Goal: Task Accomplishment & Management: Manage account settings

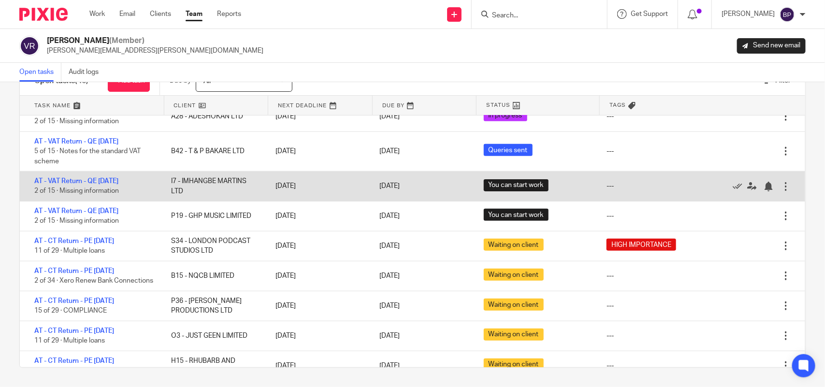
scroll to position [423, 0]
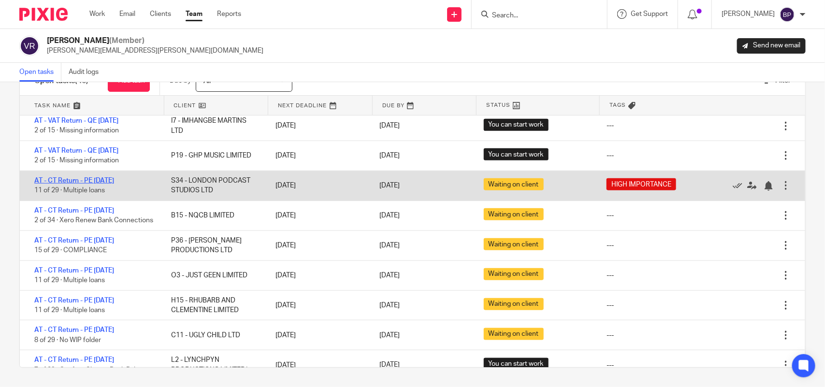
click at [114, 177] on link "AT - CT Return - PE [DATE]" at bounding box center [74, 180] width 80 height 7
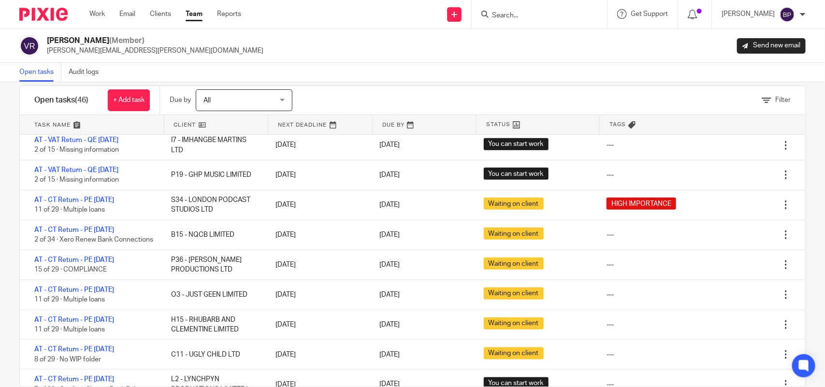
scroll to position [0, 0]
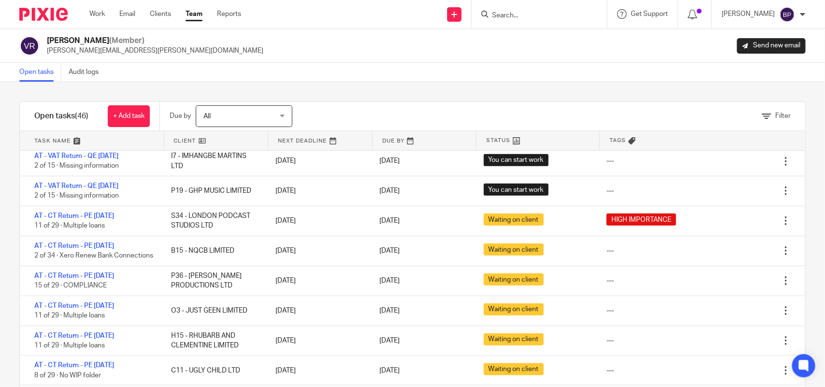
click at [51, 66] on link "Open tasks" at bounding box center [40, 72] width 42 height 19
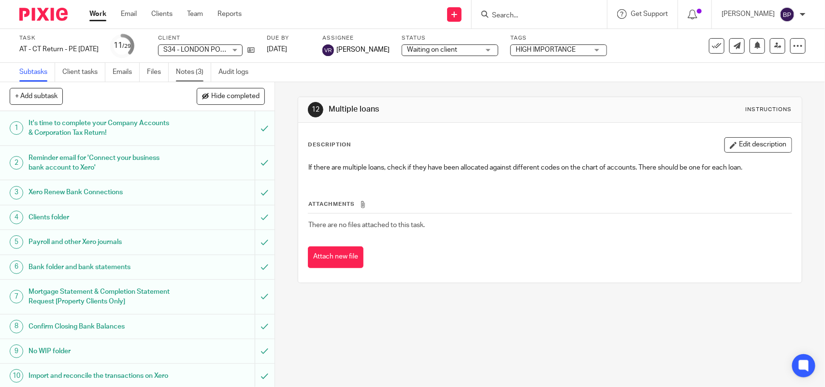
click at [191, 75] on link "Notes (3)" at bounding box center [193, 72] width 35 height 19
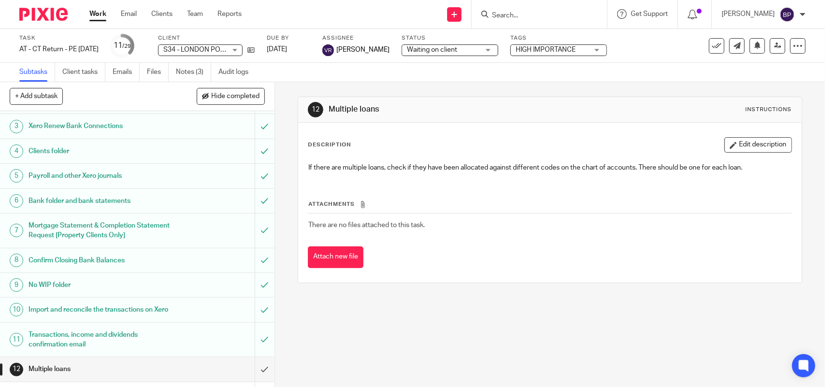
scroll to position [181, 0]
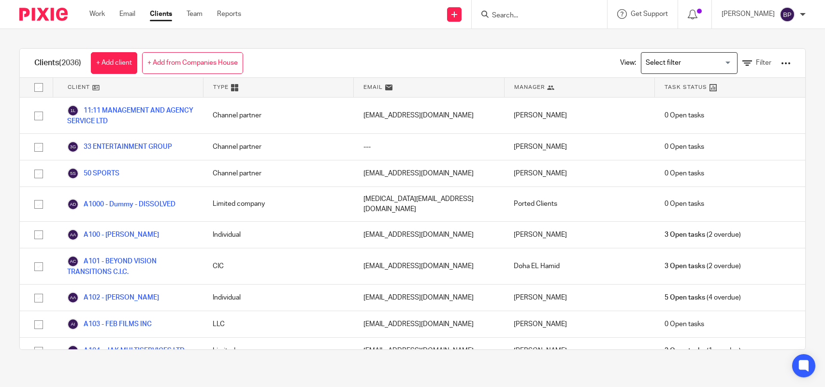
click at [513, 12] on input "Search" at bounding box center [534, 16] width 87 height 9
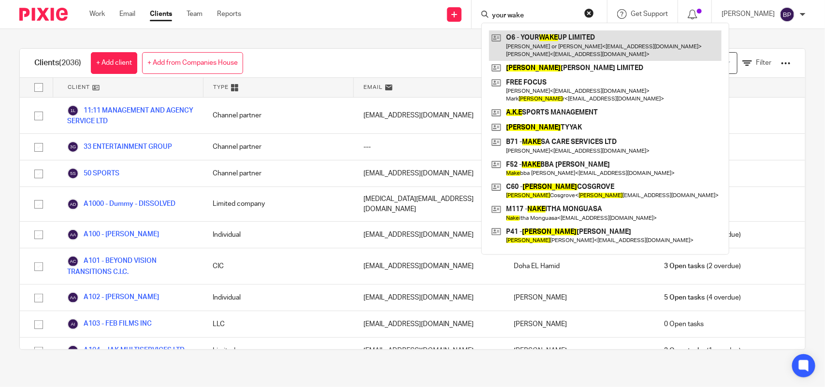
type input "your wake"
click at [568, 44] on link at bounding box center [605, 45] width 233 height 30
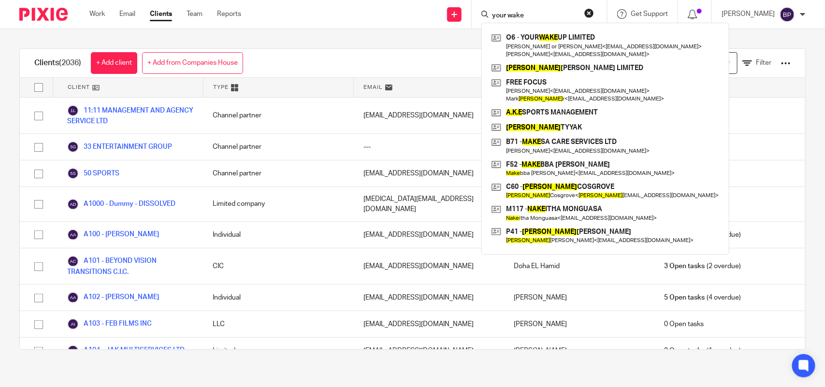
click at [398, 22] on div "Send new email Create task Add client Request signature your wake O6 - YOUR WAK…" at bounding box center [541, 14] width 570 height 29
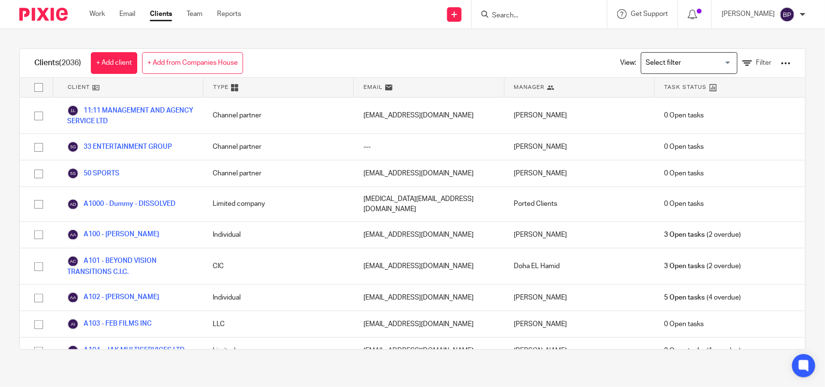
click at [526, 12] on input "Search" at bounding box center [534, 16] width 87 height 9
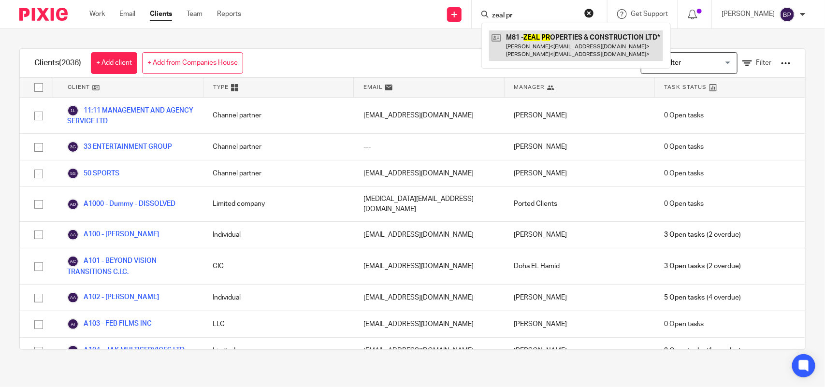
type input "zeal pr"
click at [574, 46] on link at bounding box center [576, 45] width 174 height 30
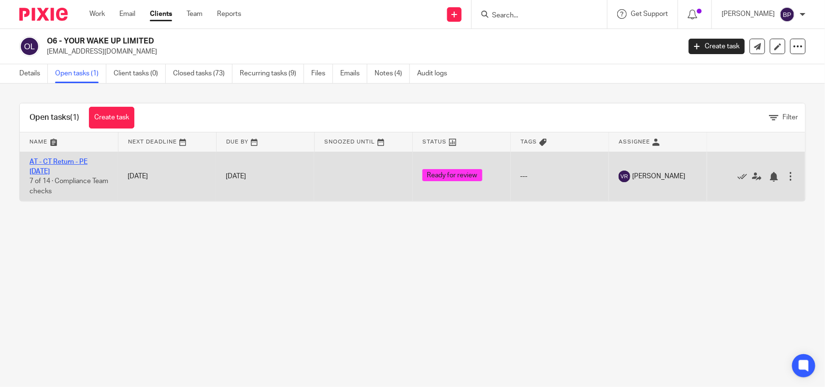
click at [85, 161] on link "AT - CT Return - PE 31-07-2025" at bounding box center [58, 167] width 58 height 16
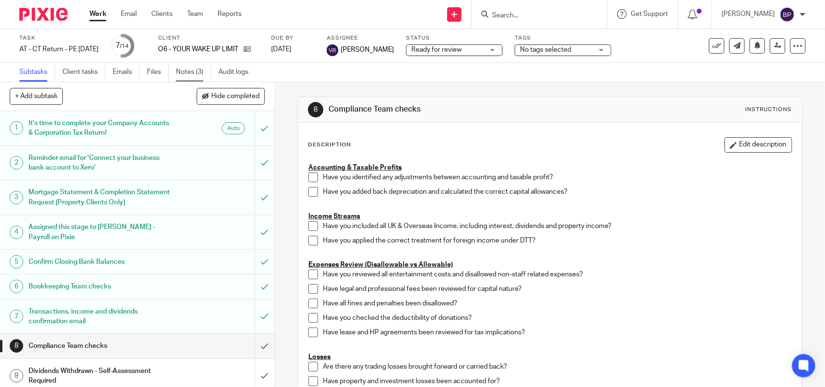
click at [192, 78] on link "Notes (3)" at bounding box center [193, 72] width 35 height 19
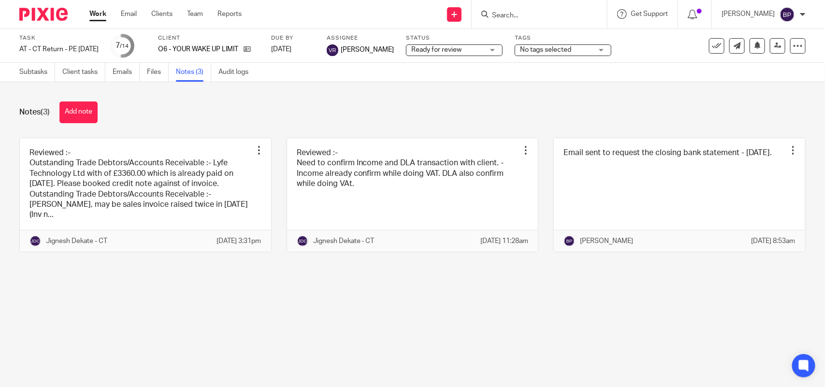
click at [152, 167] on link at bounding box center [145, 195] width 251 height 114
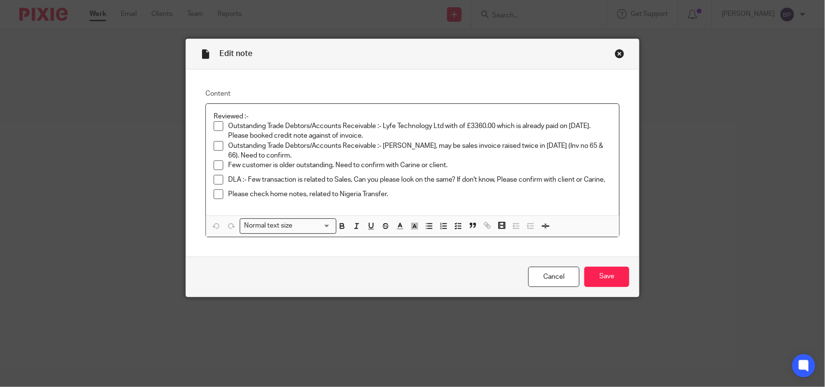
click at [214, 180] on span at bounding box center [219, 180] width 10 height 10
click at [598, 279] on input "Save" at bounding box center [607, 277] width 45 height 21
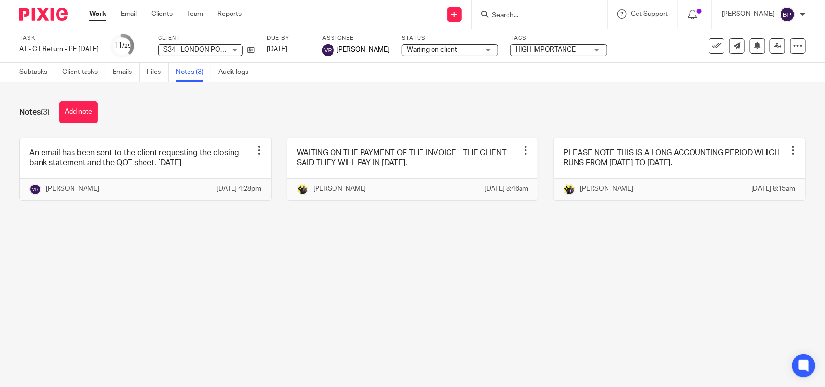
drag, startPoint x: 315, startPoint y: 252, endPoint x: 314, endPoint y: 247, distance: 5.3
click at [314, 252] on main "Task AT - CT Return - PE 31-03-2025 Save AT - CT Return - PE 31-03-2025 11 /29 …" at bounding box center [412, 193] width 825 height 387
drag, startPoint x: 428, startPoint y: 49, endPoint x: 459, endPoint y: 86, distance: 48.4
click at [428, 49] on span "Waiting on client" at bounding box center [432, 49] width 50 height 7
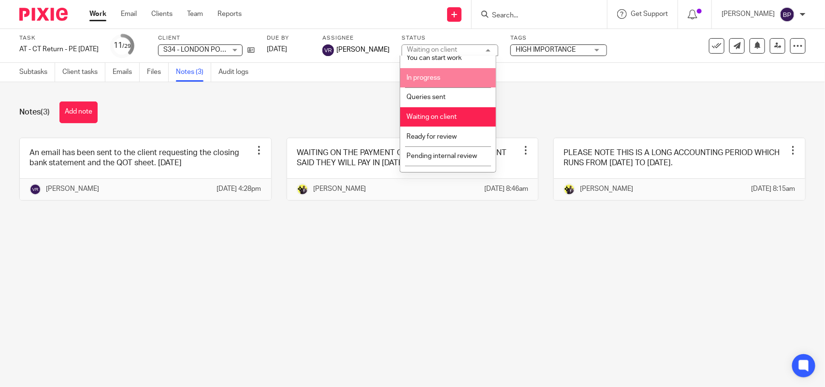
scroll to position [39, 0]
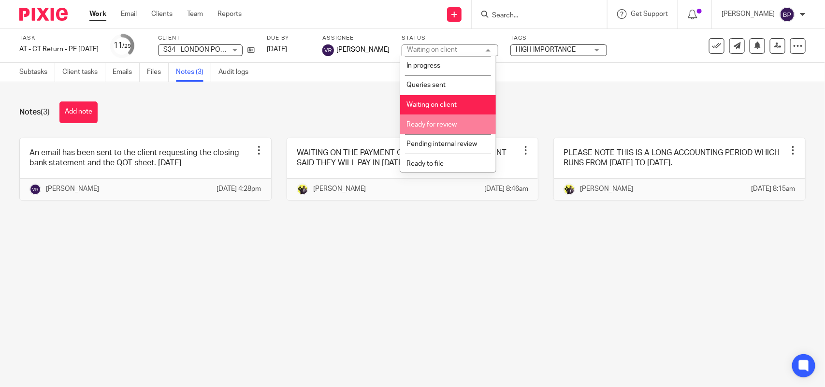
click at [441, 119] on li "Ready for review" at bounding box center [448, 125] width 96 height 20
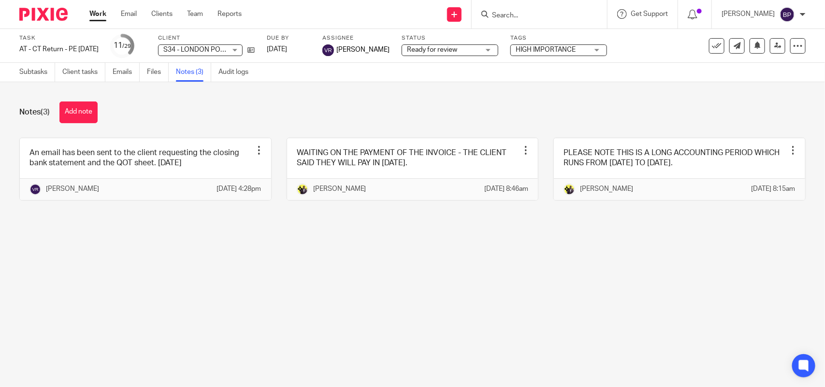
click at [71, 112] on button "Add note" at bounding box center [78, 113] width 38 height 22
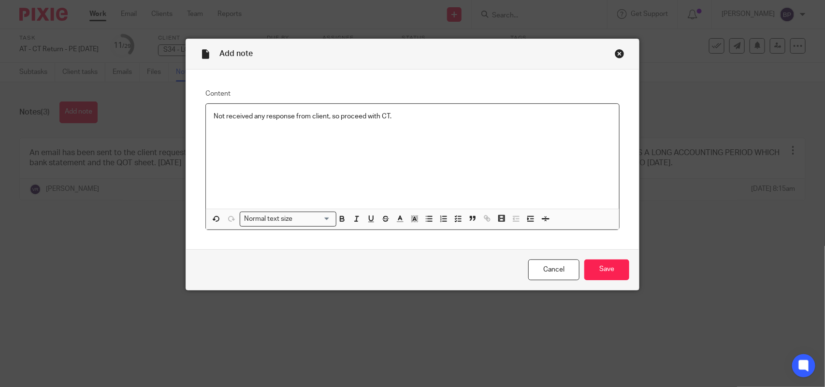
drag, startPoint x: 604, startPoint y: 265, endPoint x: 521, endPoint y: 115, distance: 171.2
click at [604, 265] on input "Save" at bounding box center [607, 270] width 45 height 21
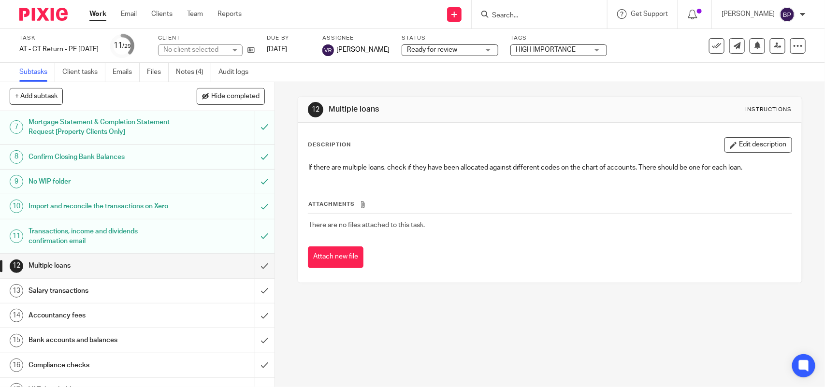
scroll to position [181, 0]
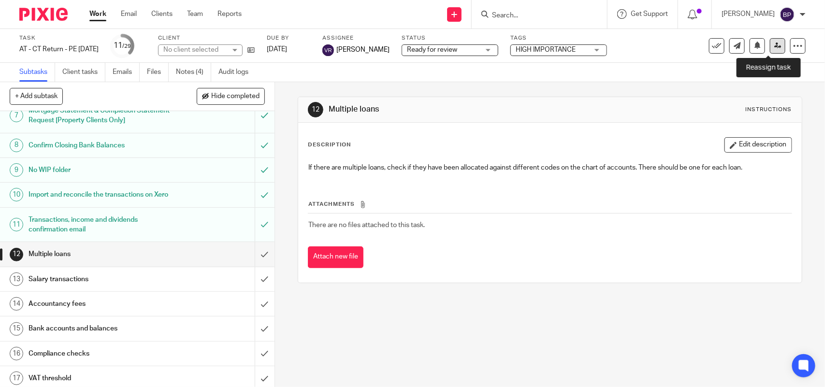
click at [773, 44] on link at bounding box center [777, 45] width 15 height 15
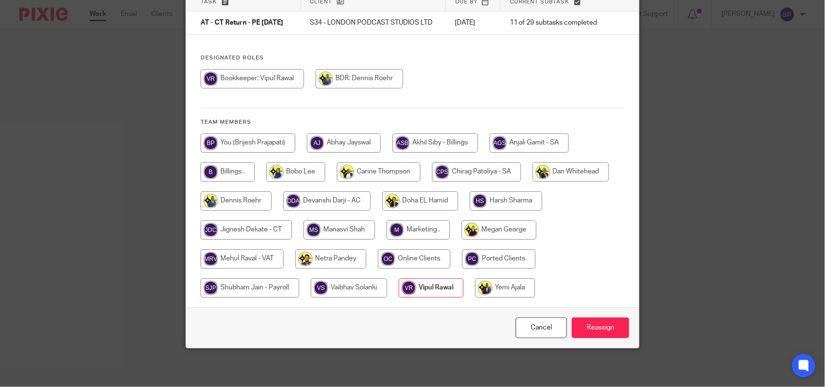
scroll to position [85, 0]
click at [252, 225] on input "radio" at bounding box center [246, 230] width 91 height 19
radio input "true"
click at [595, 324] on input "Reassign" at bounding box center [601, 328] width 58 height 21
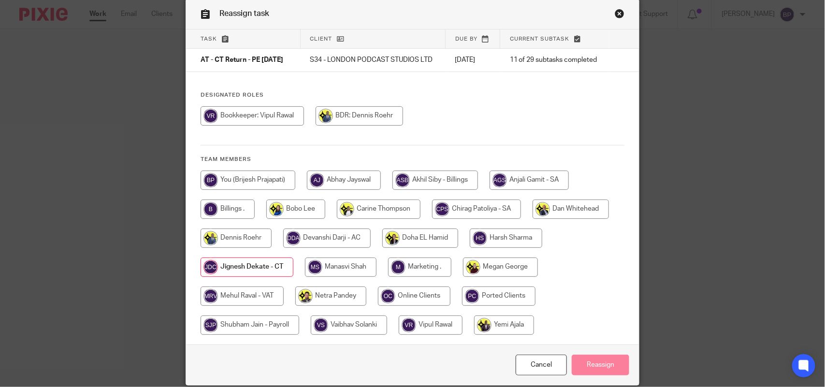
scroll to position [0, 0]
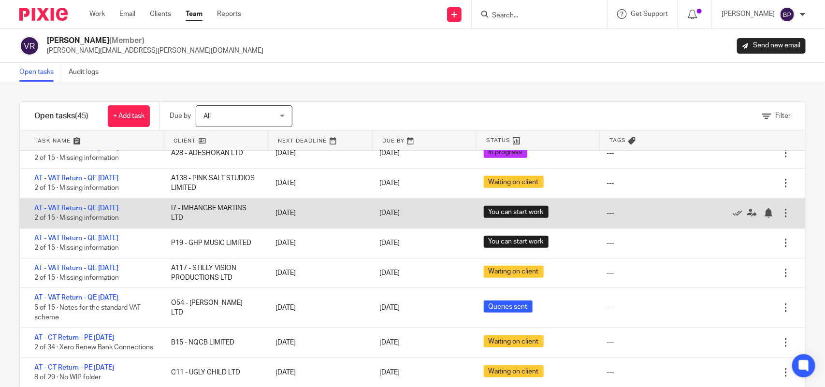
scroll to position [302, 0]
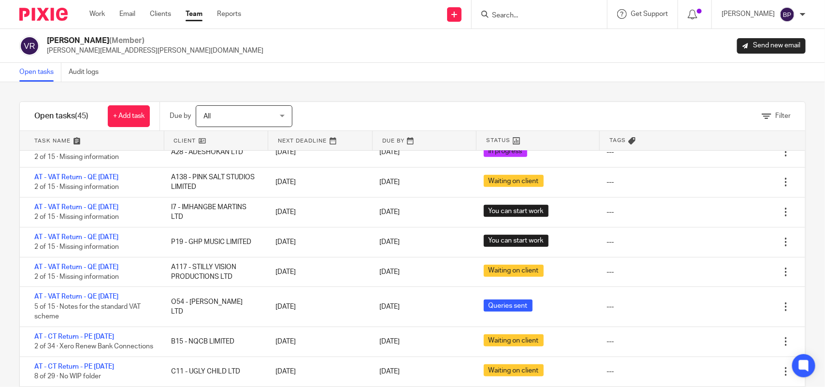
click at [439, 92] on div "Filter tasks Only show tasks matching all of these conditions 1 Client name Is …" at bounding box center [412, 234] width 825 height 305
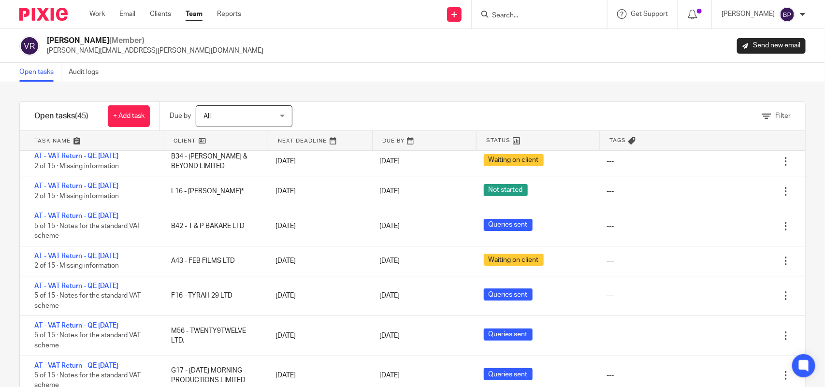
scroll to position [0, 0]
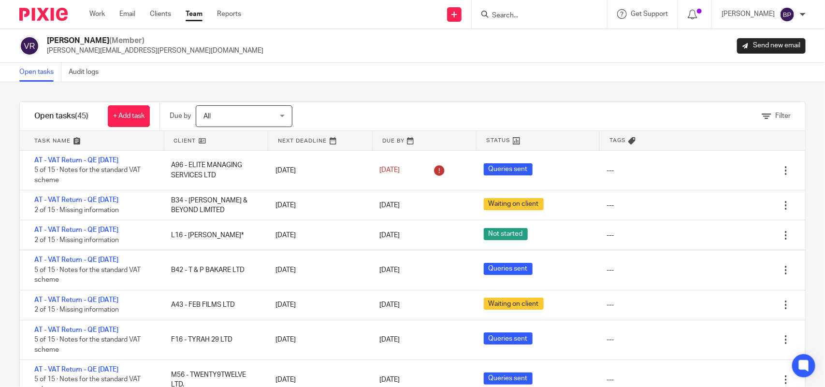
click at [390, 91] on div "Filter tasks Only show tasks matching all of these conditions 1 Client name Is …" at bounding box center [412, 234] width 825 height 305
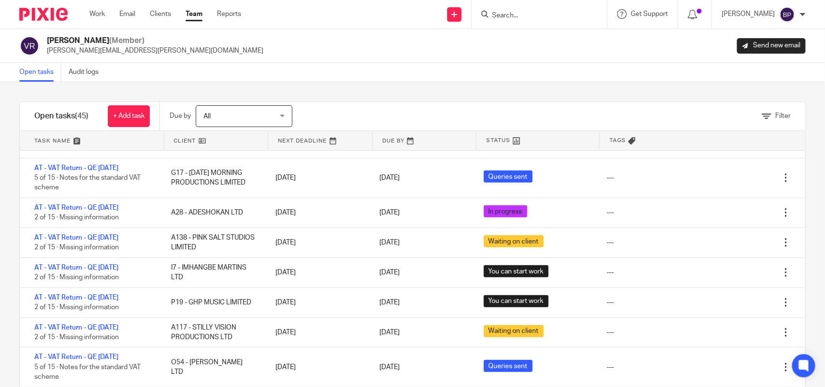
scroll to position [302, 0]
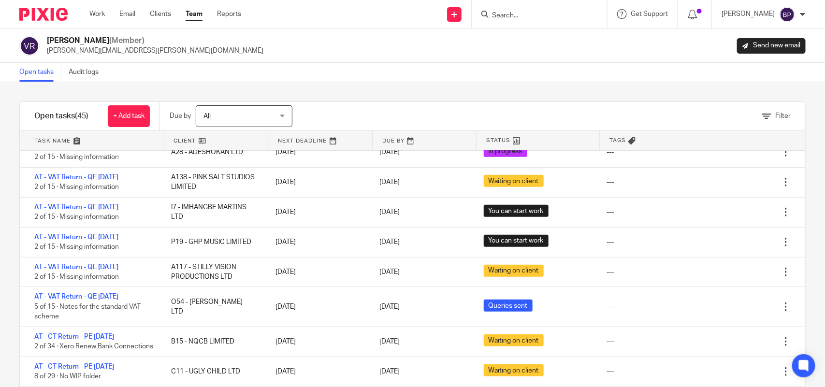
click at [422, 78] on div "Open tasks Audit logs" at bounding box center [412, 72] width 825 height 19
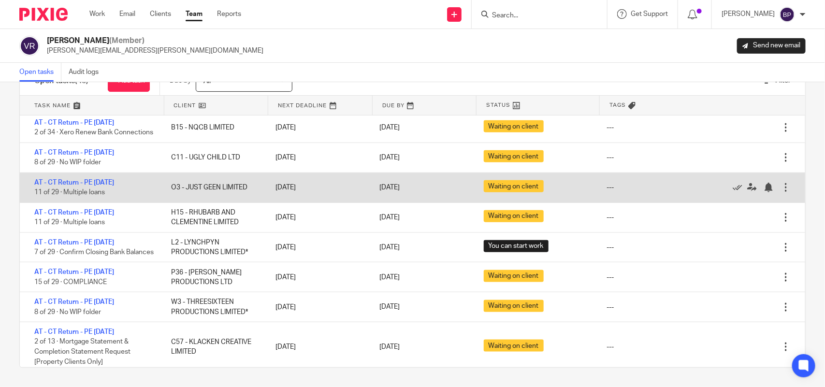
scroll to position [484, 0]
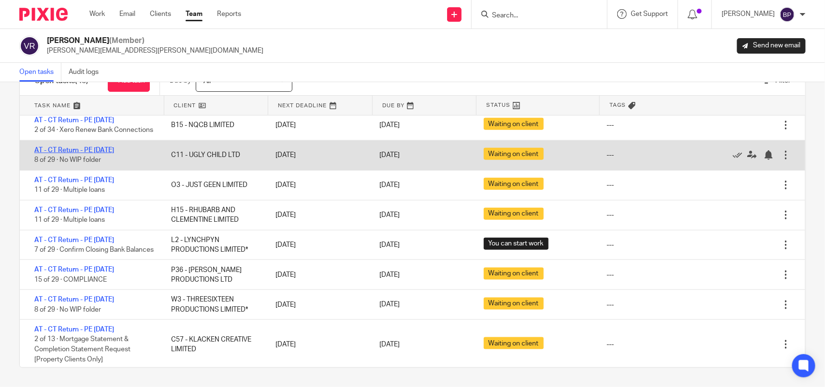
click at [114, 154] on link "AT - CT Return - PE 31-03-2025" at bounding box center [74, 150] width 80 height 7
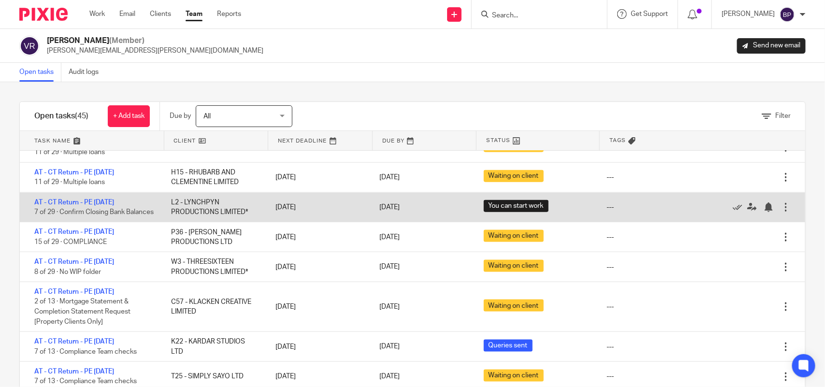
scroll to position [544, 0]
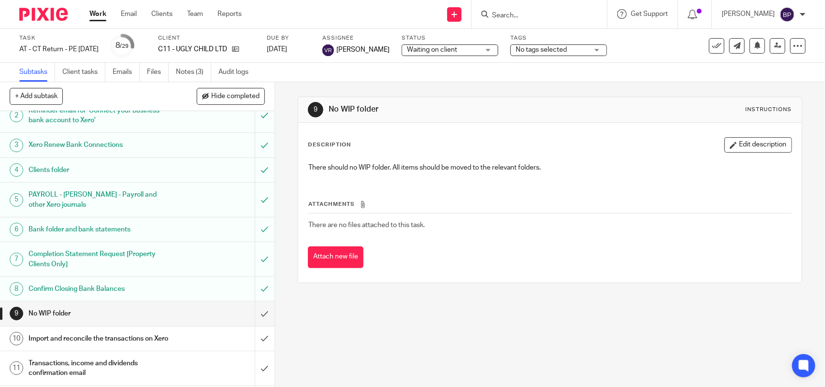
scroll to position [121, 0]
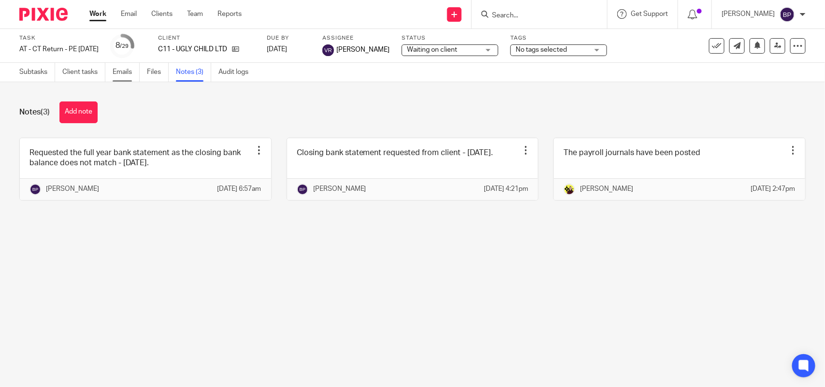
click at [127, 69] on link "Emails" at bounding box center [126, 72] width 27 height 19
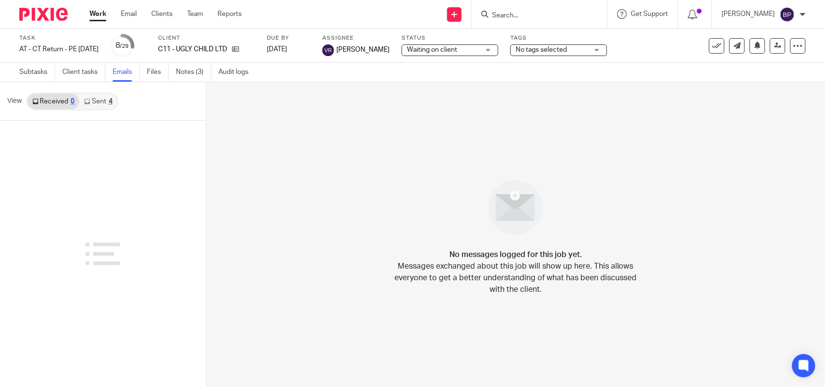
click at [97, 101] on link "Sent 4" at bounding box center [98, 101] width 38 height 15
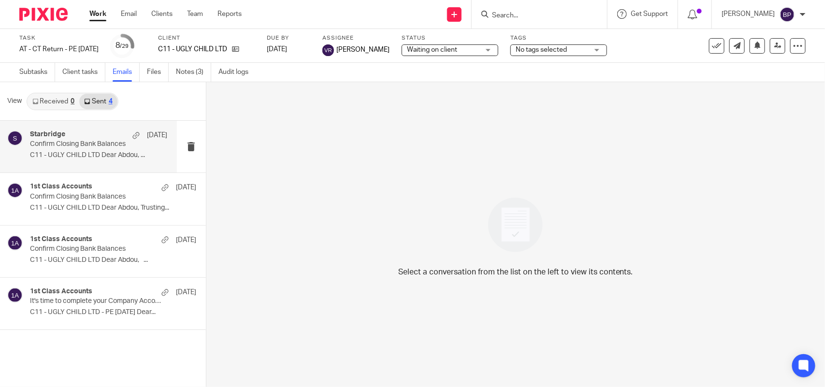
click at [78, 153] on p "C11 - UGLY CHILD LTD Dear Abdou, ..." at bounding box center [98, 155] width 137 height 8
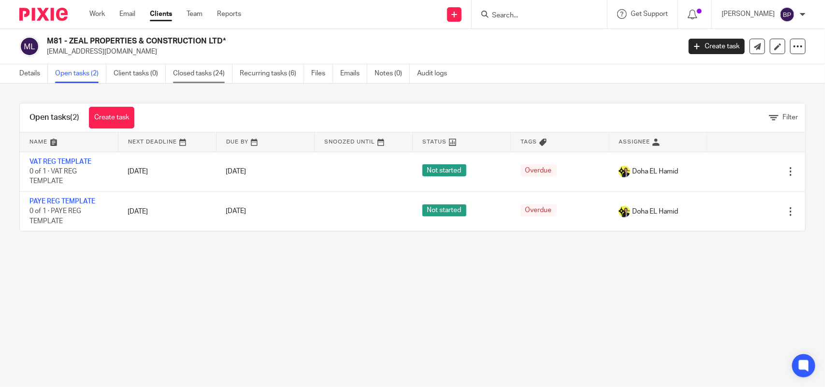
click at [199, 78] on link "Closed tasks (24)" at bounding box center [202, 73] width 59 height 19
